Goal: Obtain resource: Download file/media

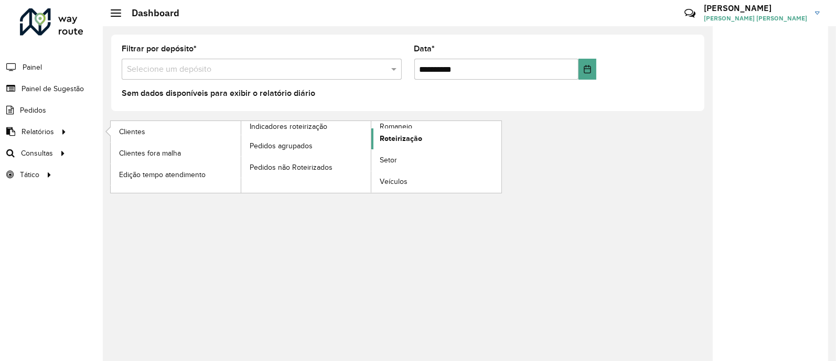
click at [404, 137] on span "Roteirização" at bounding box center [401, 138] width 42 height 11
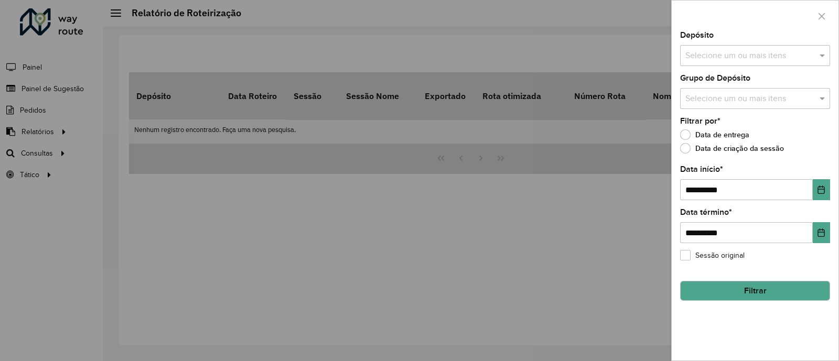
click at [754, 96] on input "text" at bounding box center [750, 99] width 134 height 13
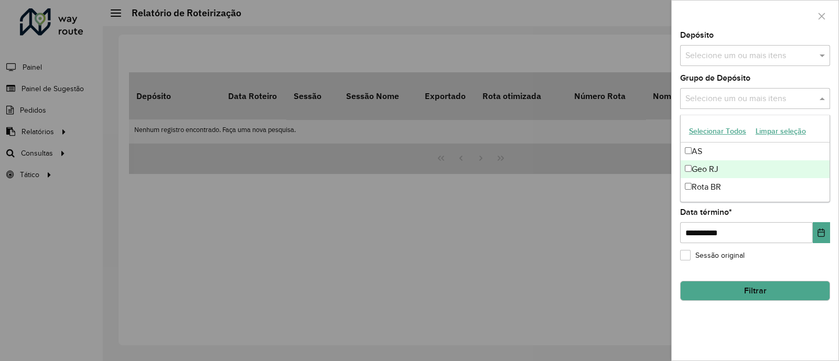
click at [702, 166] on div "Geo RJ" at bounding box center [755, 169] width 149 height 18
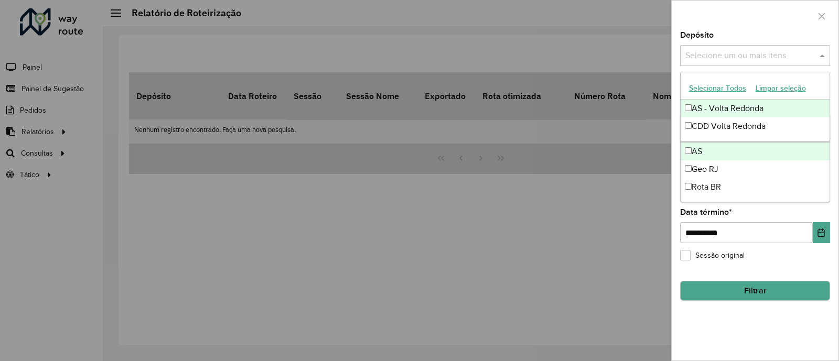
click at [735, 57] on input "text" at bounding box center [750, 56] width 134 height 13
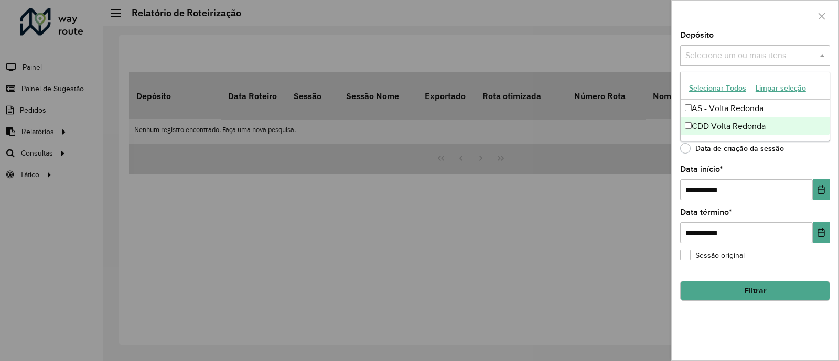
click at [710, 121] on div "CDD Volta Redonda" at bounding box center [755, 126] width 149 height 18
click at [767, 289] on button "Filtrar" at bounding box center [755, 291] width 150 height 20
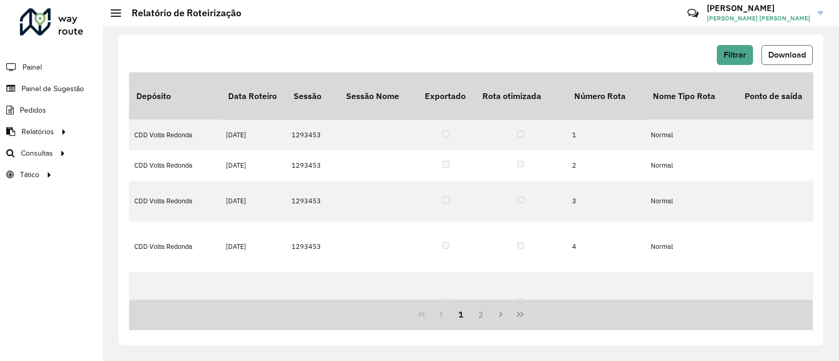
click at [789, 55] on span "Download" at bounding box center [787, 54] width 38 height 9
